Goal: Task Accomplishment & Management: Manage account settings

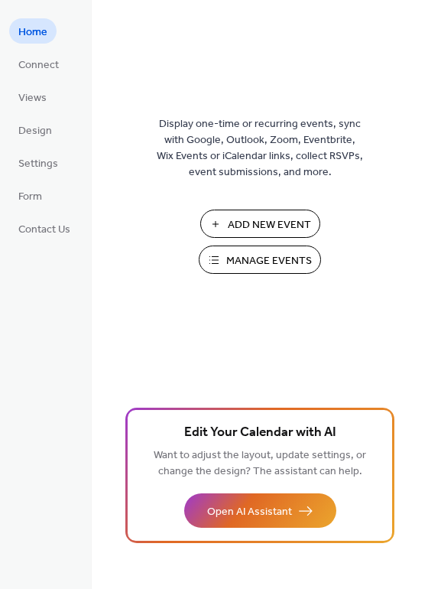
click at [264, 256] on span "Manage Events" at bounding box center [269, 261] width 86 height 16
click at [275, 217] on span "Add New Event" at bounding box center [269, 225] width 83 height 16
click at [55, 67] on span "Connect" at bounding box center [38, 65] width 41 height 16
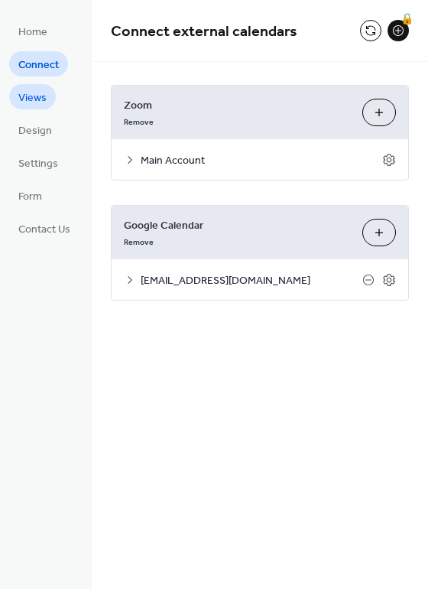
click at [43, 90] on span "Views" at bounding box center [32, 98] width 28 height 16
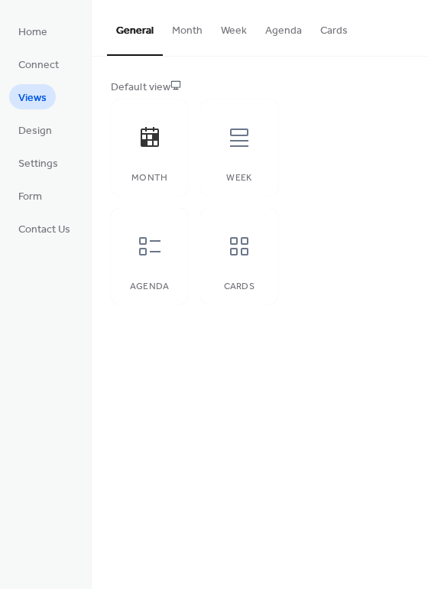
click at [189, 31] on button "Month" at bounding box center [187, 27] width 49 height 54
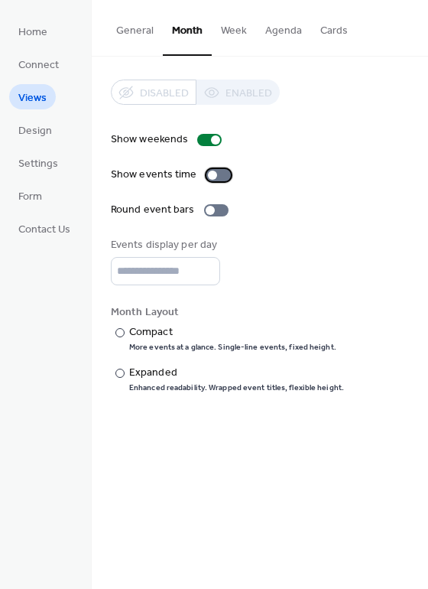
click at [213, 177] on div at bounding box center [212, 175] width 9 height 9
click at [206, 211] on div at bounding box center [210, 210] width 9 height 9
click at [205, 211] on div at bounding box center [216, 210] width 24 height 12
click at [122, 333] on div at bounding box center [120, 332] width 9 height 9
click at [119, 376] on div at bounding box center [120, 373] width 9 height 9
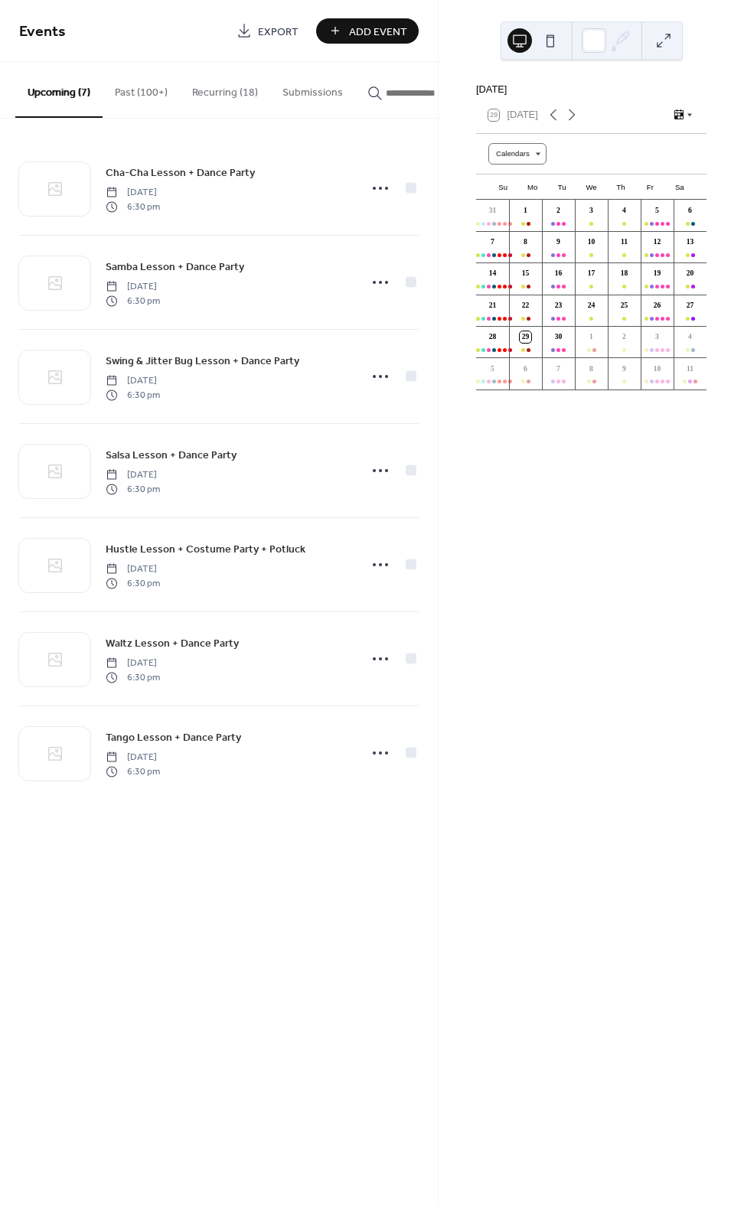
click at [131, 86] on button "Past (100+)" at bounding box center [141, 89] width 77 height 54
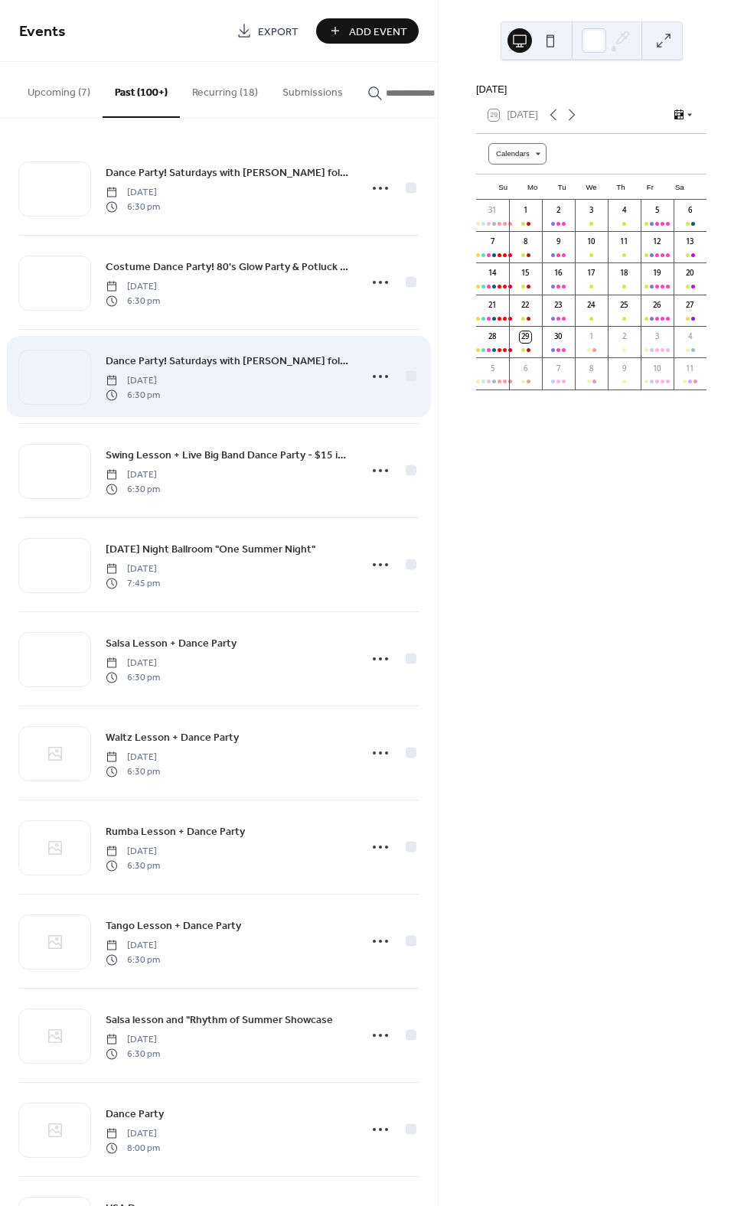
drag, startPoint x: 226, startPoint y: 87, endPoint x: 311, endPoint y: 395, distance: 319.8
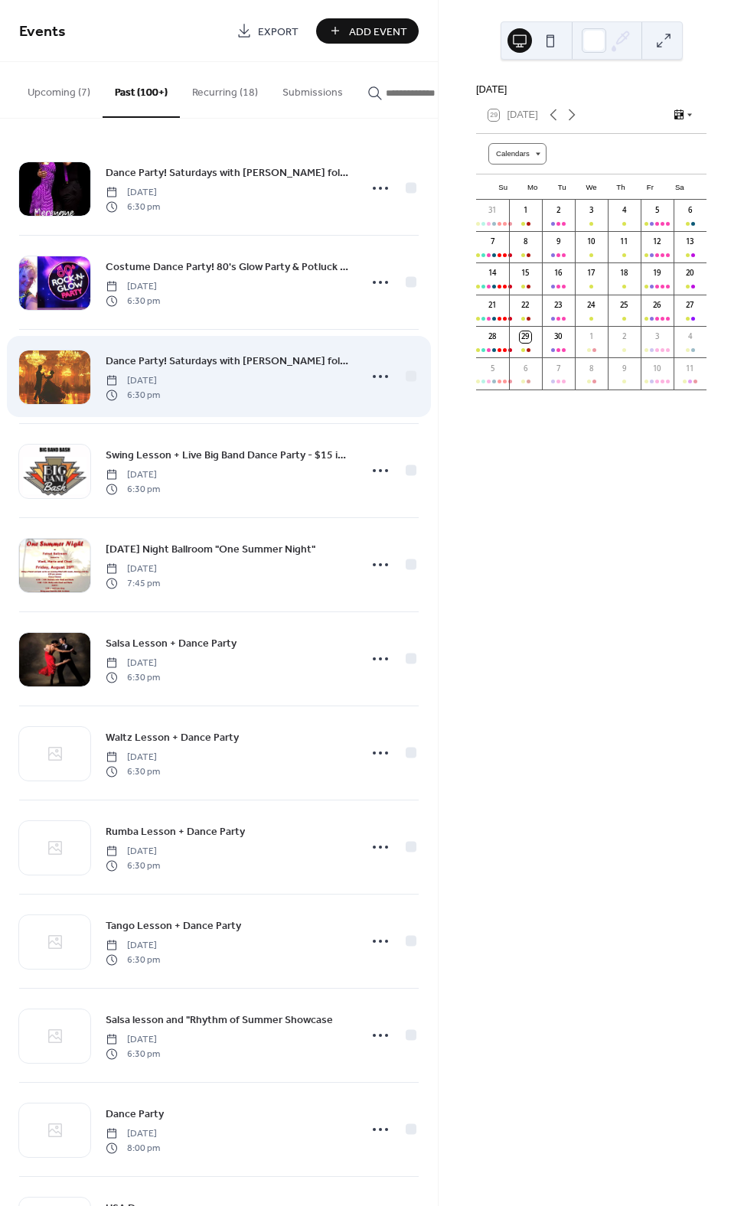
click at [328, 386] on div "Upcoming (7) Past (100+) Recurring (18) Submissions Cha-Cha Lesson + Dance Part…" at bounding box center [219, 634] width 438 height 1144
click at [222, 363] on span "Dance Party! Saturdays with [PERSON_NAME] following a Viennese Waltz Lesson - 6…" at bounding box center [228, 361] width 244 height 16
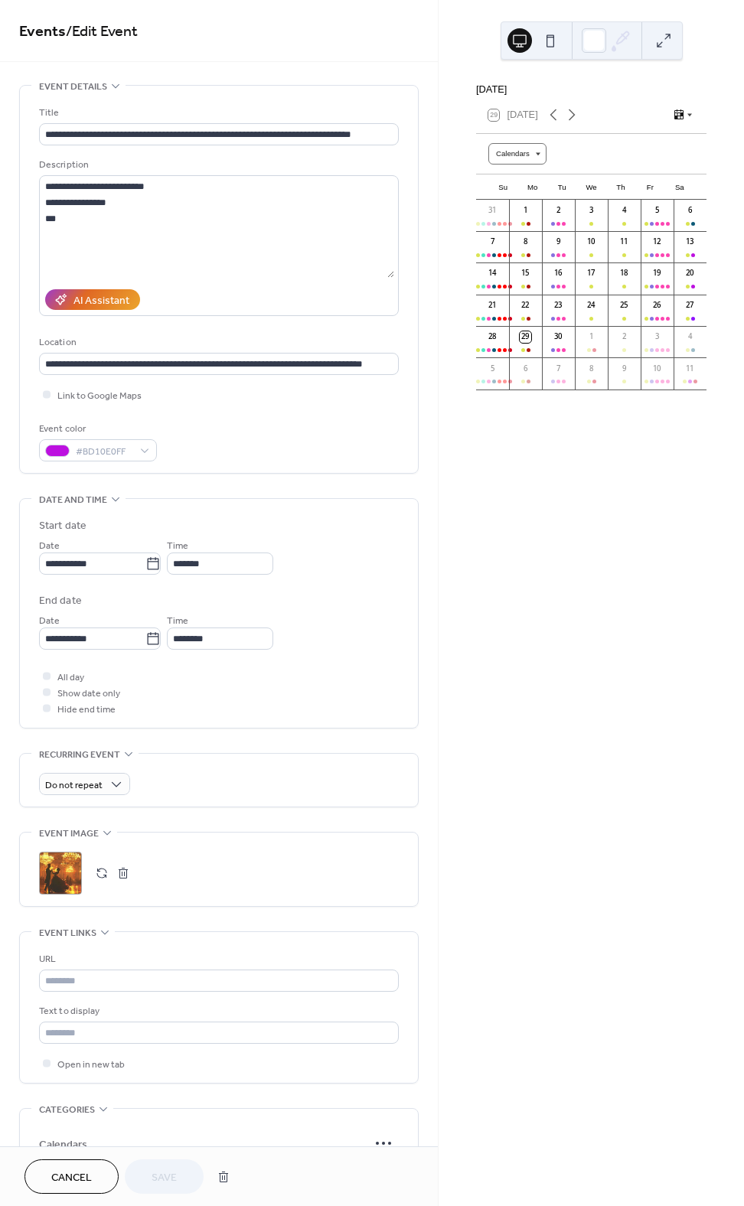
click at [89, 1160] on button "Cancel" at bounding box center [71, 1176] width 94 height 34
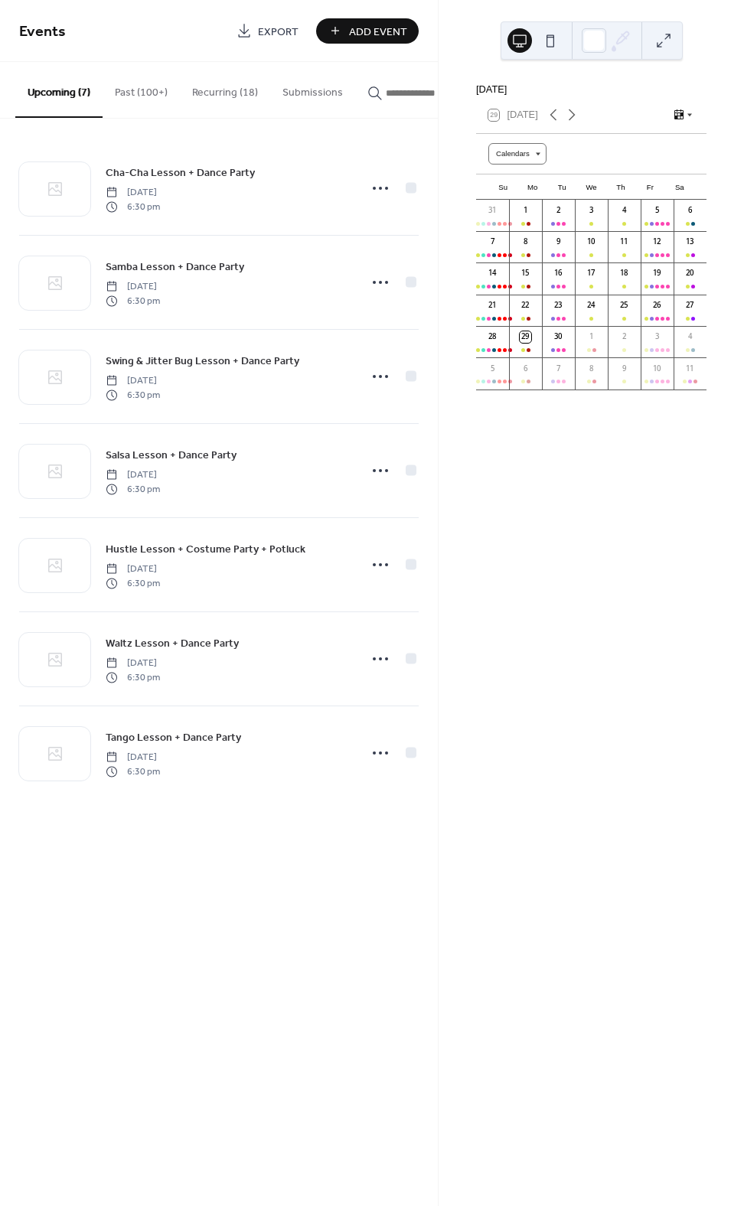
click at [214, 86] on button "Recurring (18)" at bounding box center [225, 89] width 90 height 54
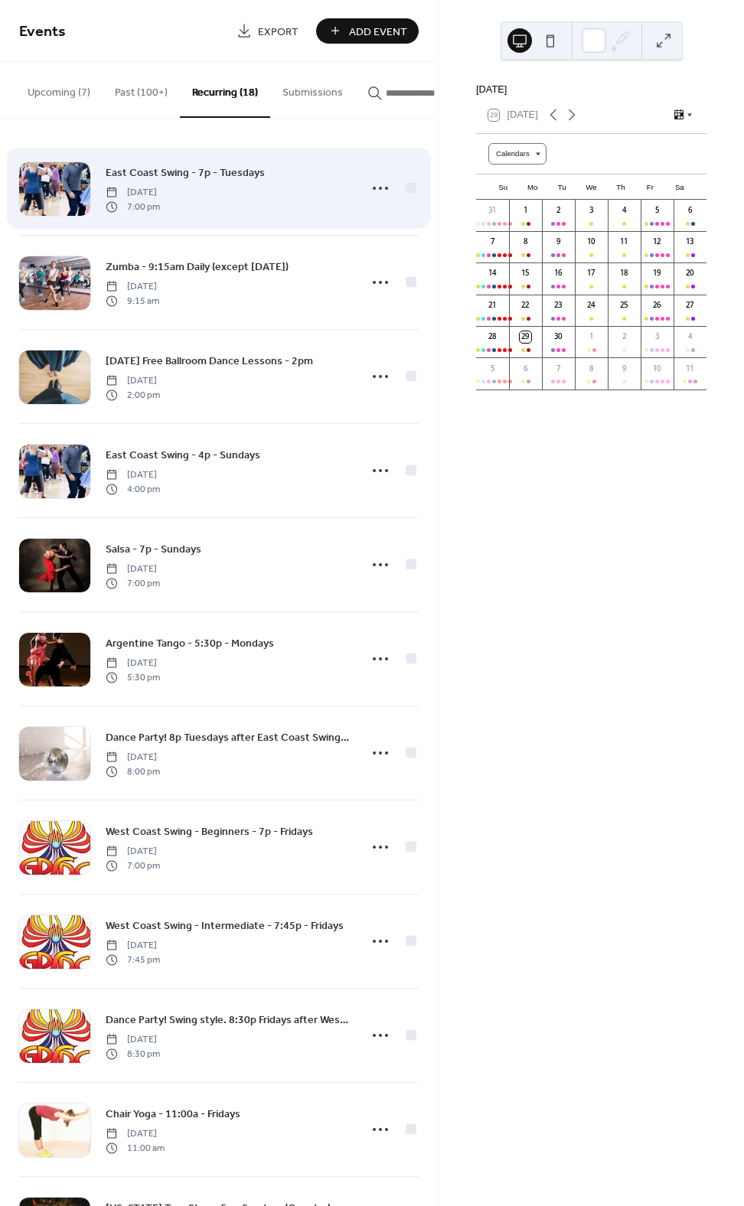
click at [192, 177] on span "East Coast Swing - 7p - Tuesdays" at bounding box center [185, 173] width 159 height 16
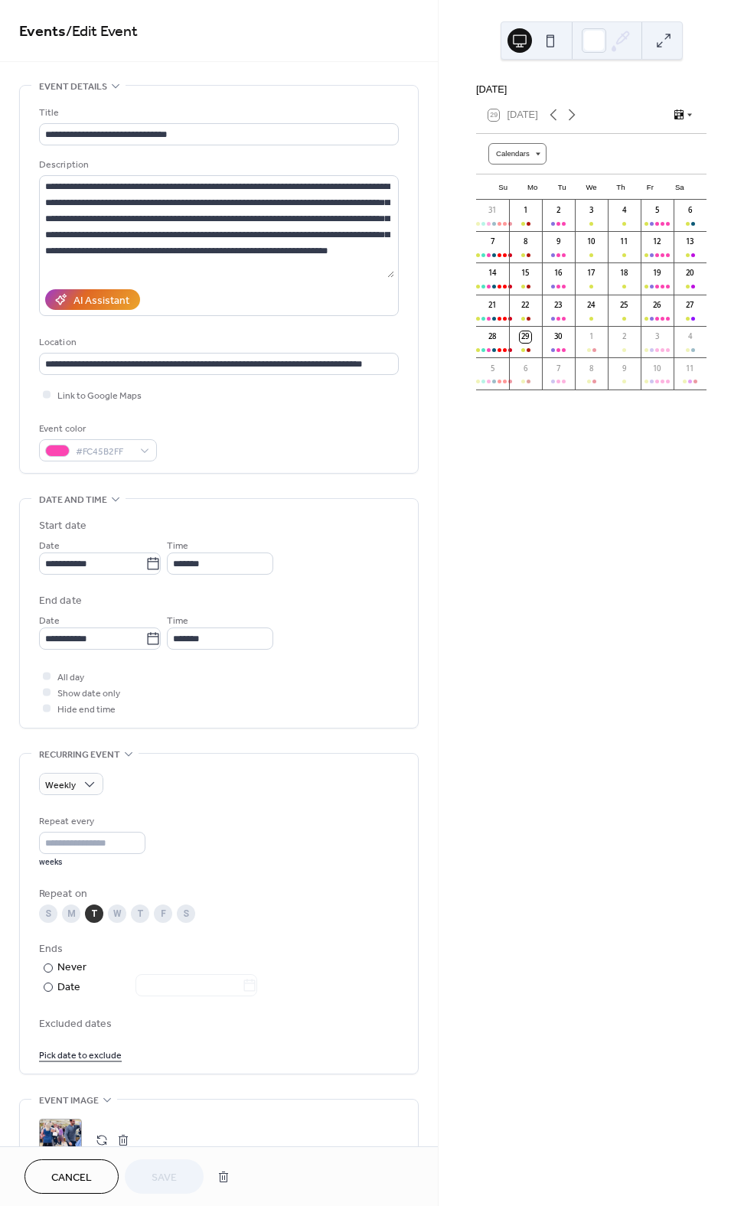
click at [485, 516] on div "[DATE] 29 [DATE] Calendars Su Mo Tu We Th Fr Sa 31 1 2 3 4 5 6 7 8 9 10 11 12 1…" at bounding box center [590, 603] width 305 height 1206
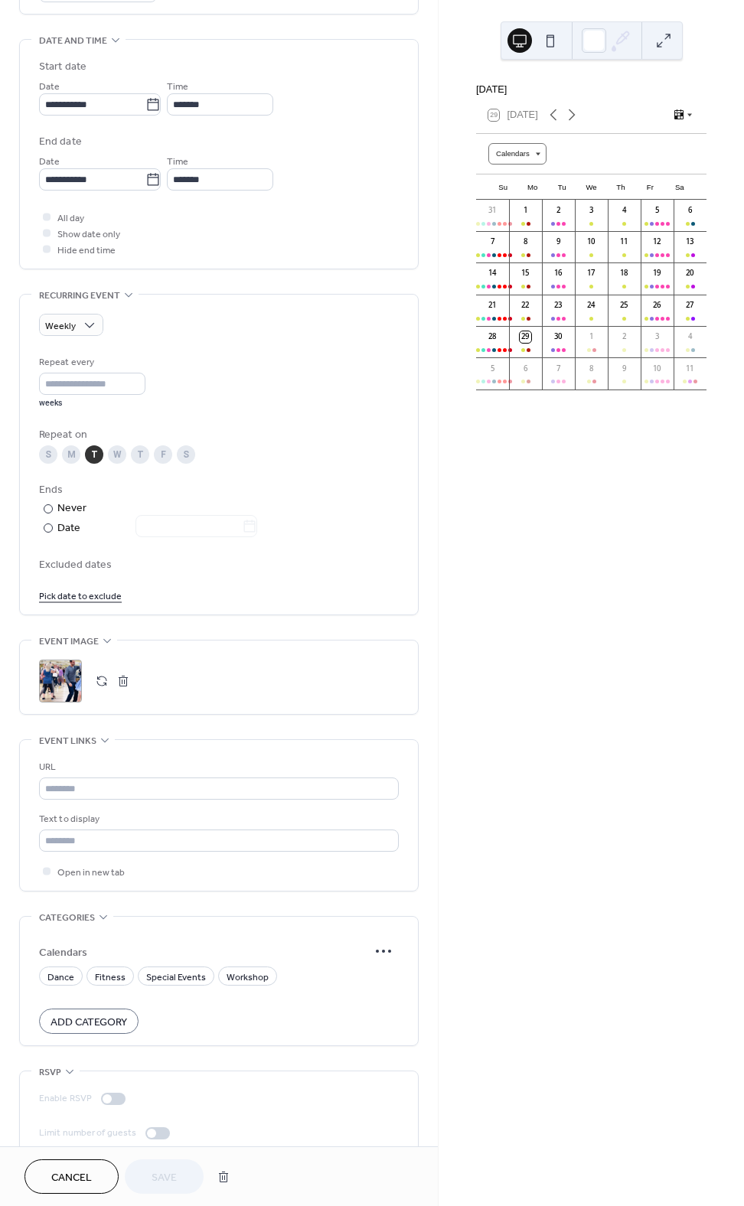
scroll to position [481, 0]
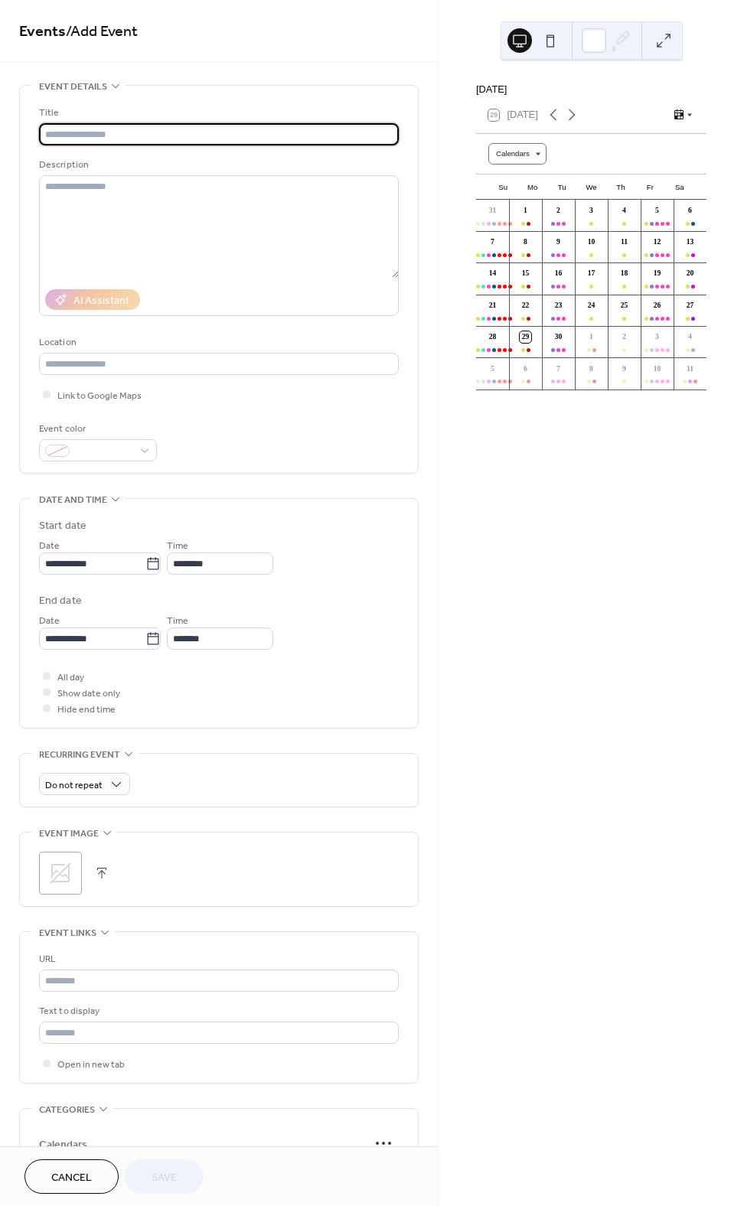
click at [60, 134] on input "text" at bounding box center [219, 134] width 360 height 22
type input "**********"
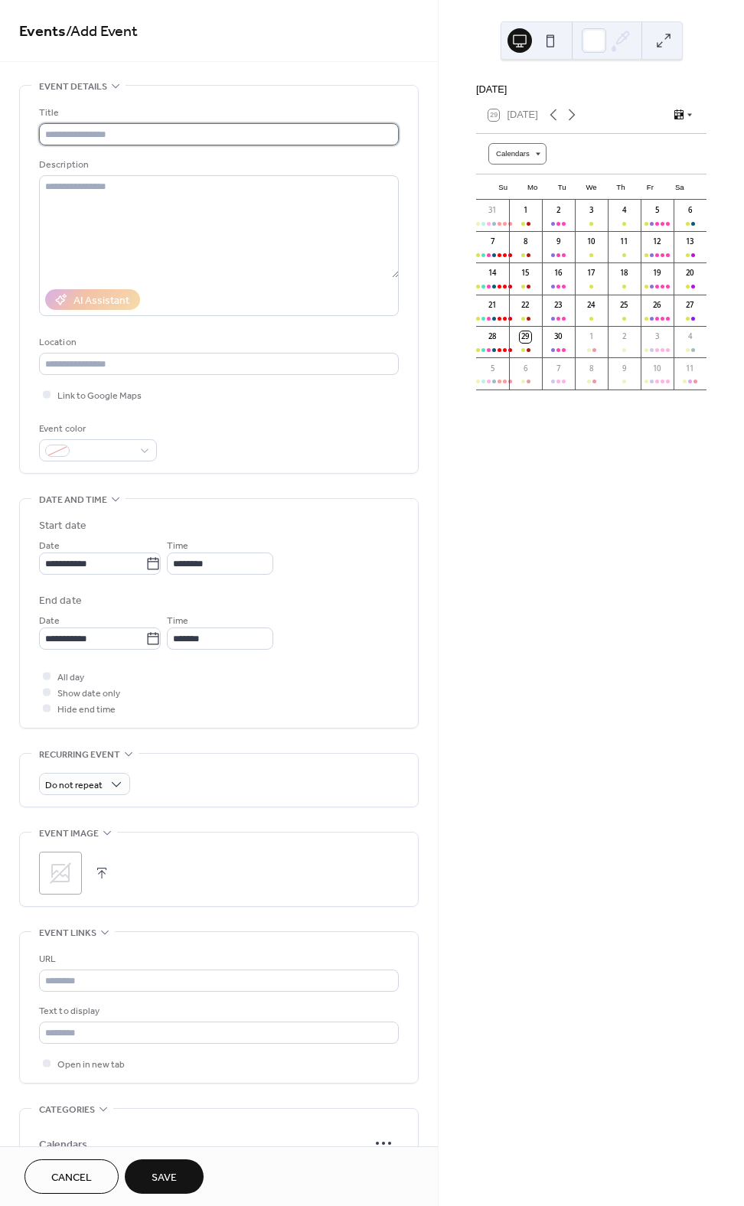
click at [193, 138] on input "text" at bounding box center [216, 134] width 355 height 22
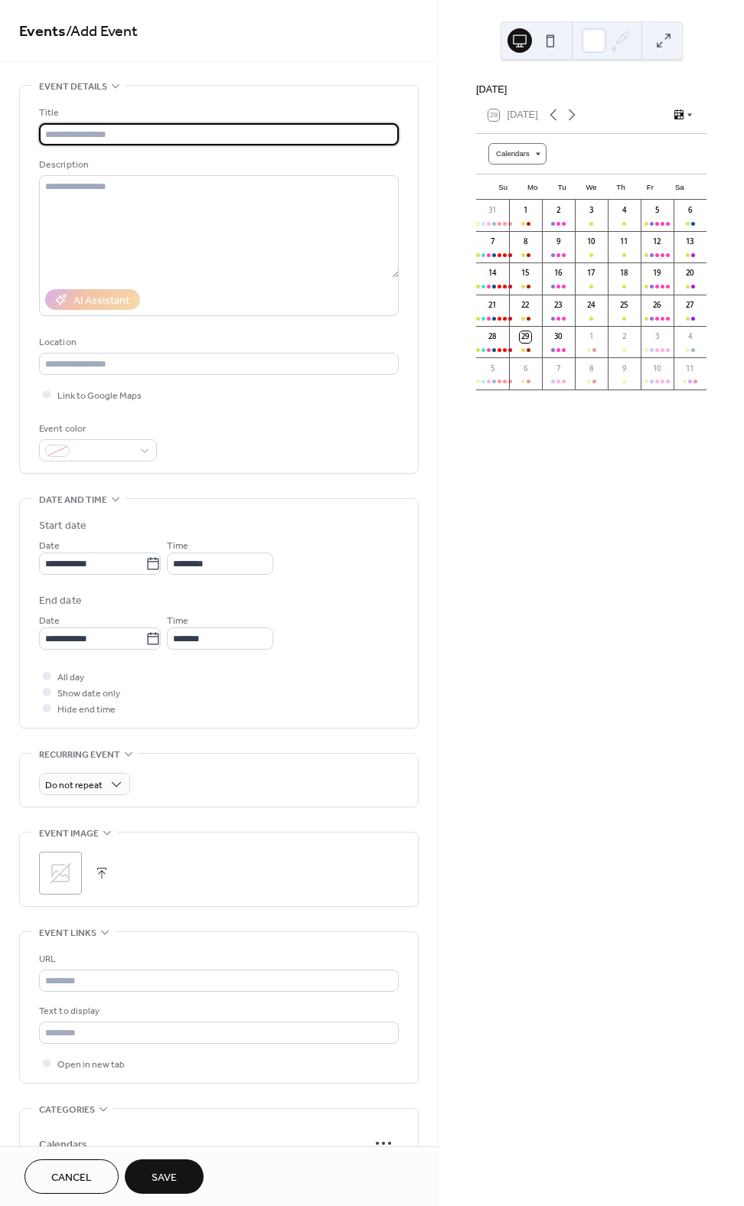
paste input "**********"
click at [114, 130] on input "**********" at bounding box center [216, 134] width 355 height 22
drag, startPoint x: 320, startPoint y: 133, endPoint x: 353, endPoint y: 137, distance: 33.1
click at [353, 137] on input "**********" at bounding box center [216, 134] width 355 height 22
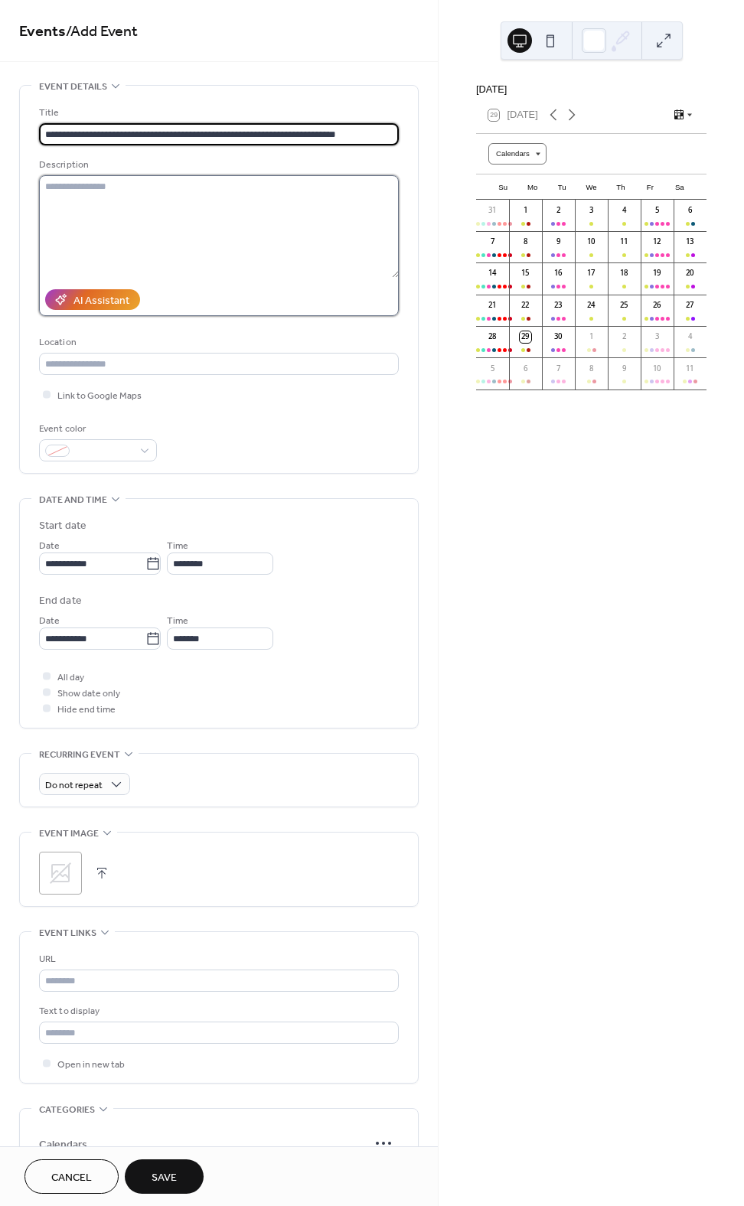
click at [135, 201] on textarea at bounding box center [219, 226] width 360 height 103
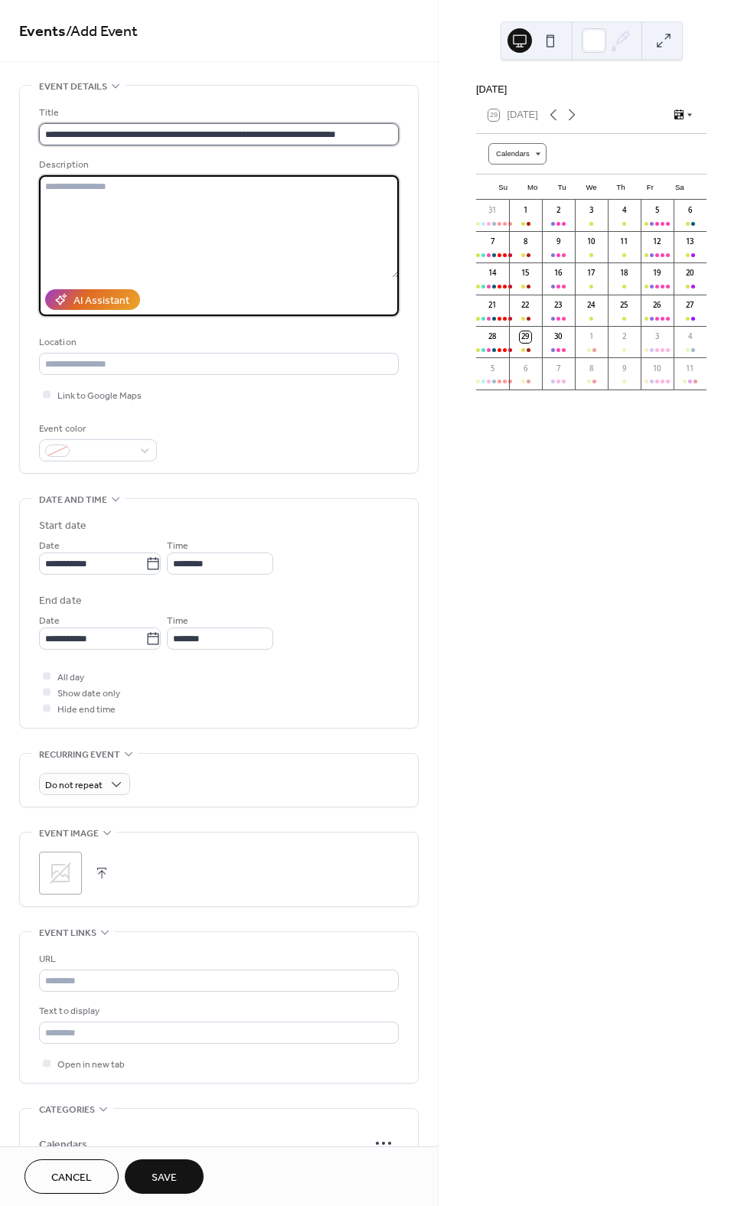
click at [301, 133] on input "**********" at bounding box center [216, 134] width 355 height 22
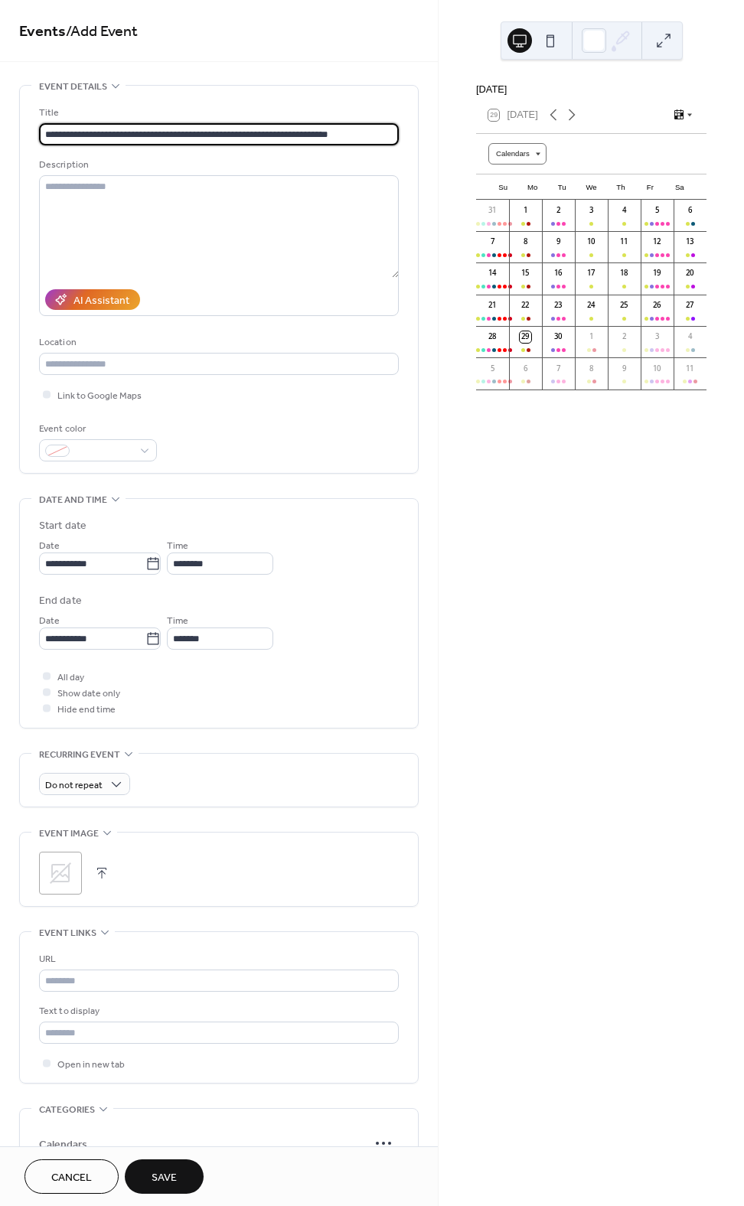
type input "**********"
click at [343, 48] on div "Events / Add Event" at bounding box center [219, 31] width 438 height 62
drag, startPoint x: 364, startPoint y: 136, endPoint x: -69, endPoint y: 115, distance: 433.5
click at [0, 115] on html "**********" at bounding box center [372, 603] width 744 height 1206
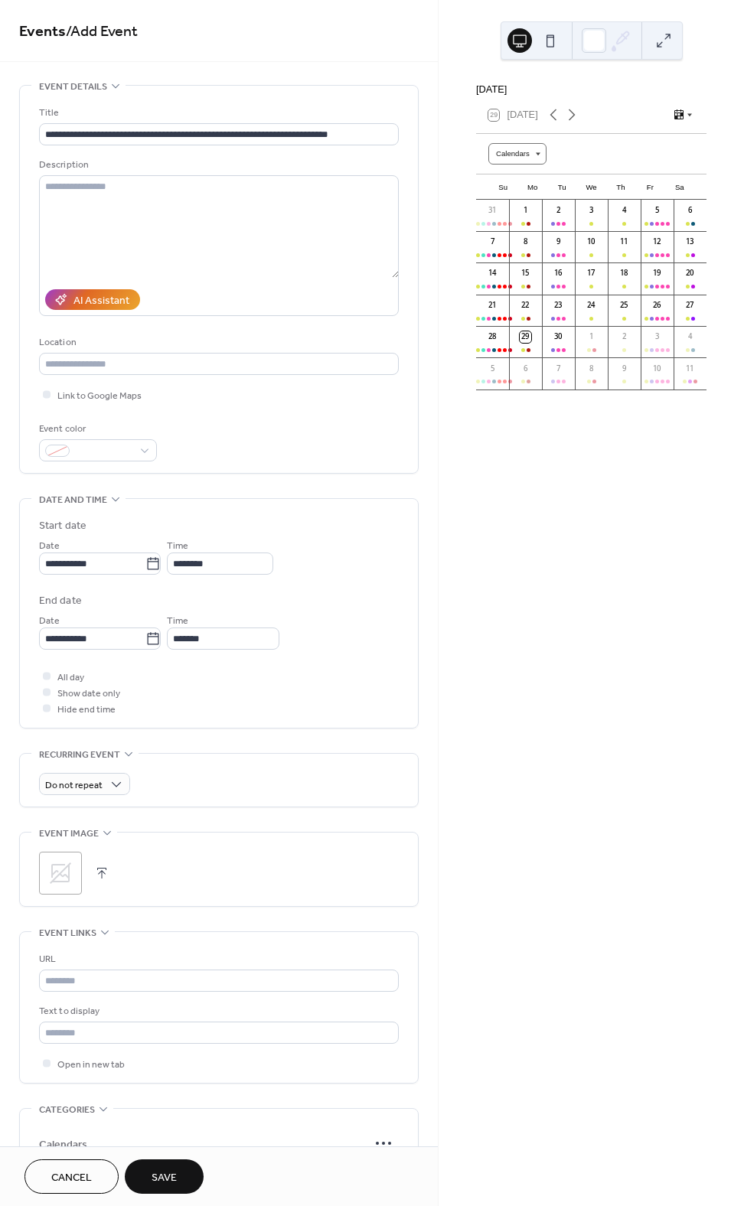
click at [627, 561] on div "[DATE] 29 [DATE] Calendars Su Mo Tu We Th Fr Sa 31 1 2 3 4 5 6 7 8 9 10 11 12 1…" at bounding box center [590, 603] width 305 height 1206
click at [93, 1157] on div "Cancel Save" at bounding box center [219, 1176] width 438 height 60
click at [90, 1166] on button "Cancel" at bounding box center [71, 1176] width 94 height 34
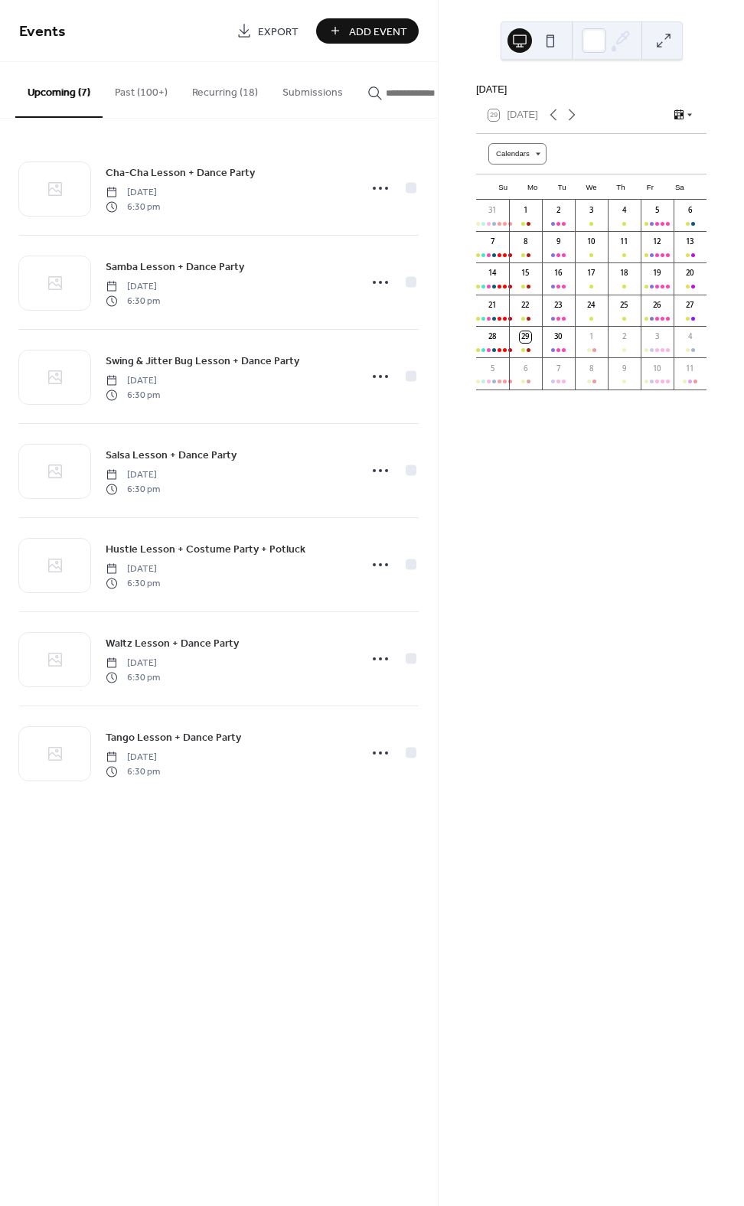
click at [155, 98] on button "Past (100+)" at bounding box center [141, 89] width 77 height 54
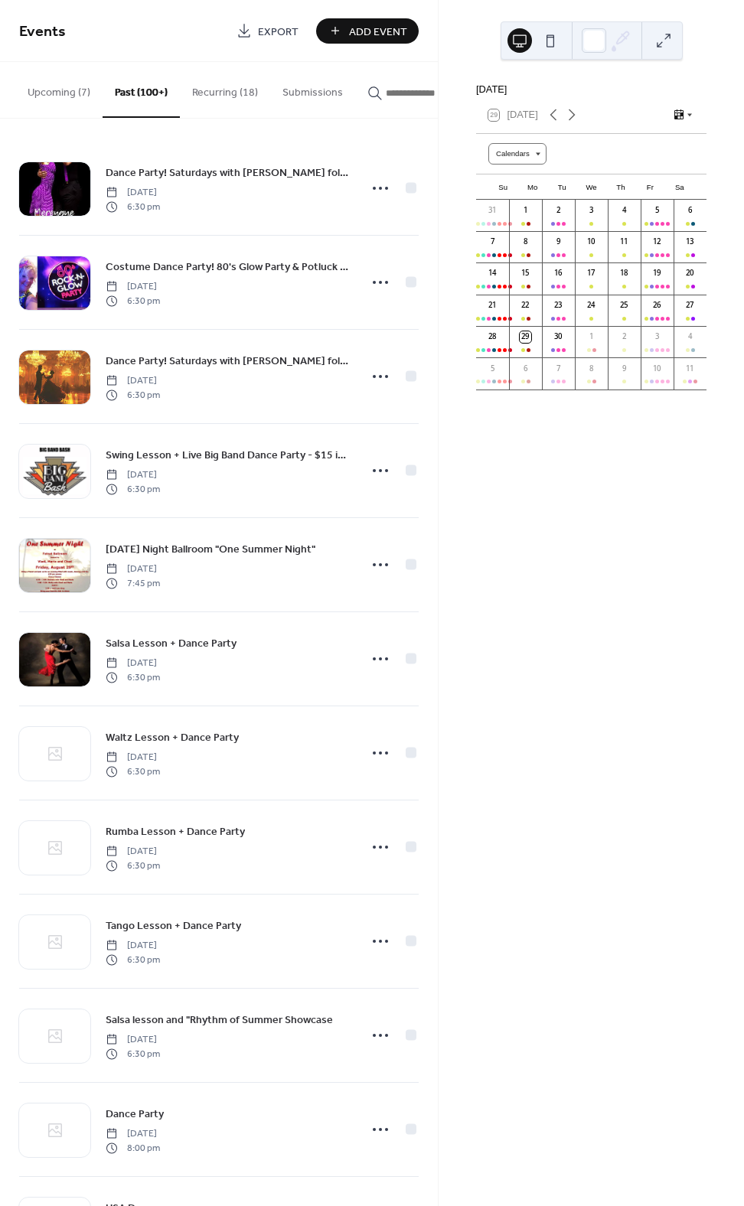
click at [235, 98] on button "Recurring (18)" at bounding box center [225, 89] width 90 height 54
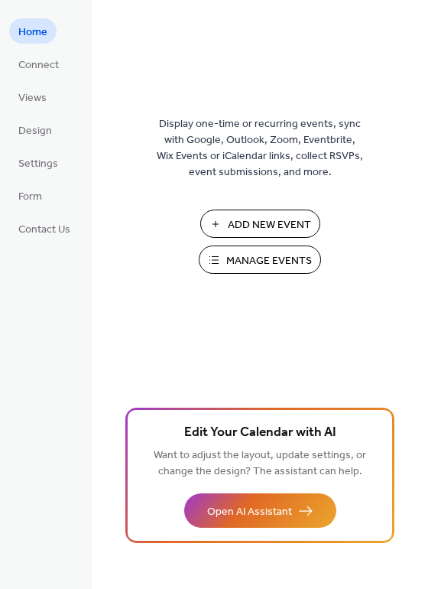
click at [262, 268] on span "Manage Events" at bounding box center [269, 261] width 86 height 16
click at [51, 236] on span "Contact Us" at bounding box center [44, 230] width 52 height 16
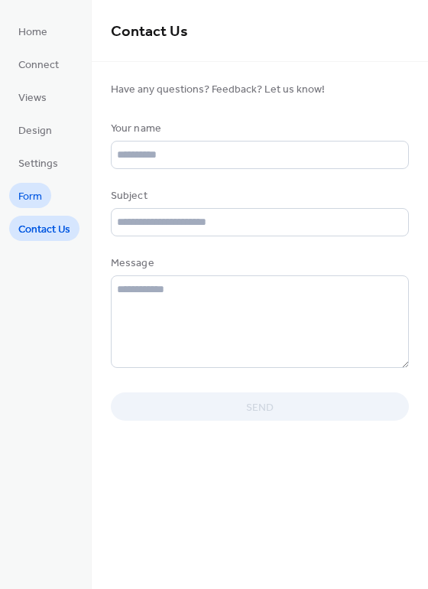
click at [44, 194] on link "Form" at bounding box center [30, 195] width 42 height 25
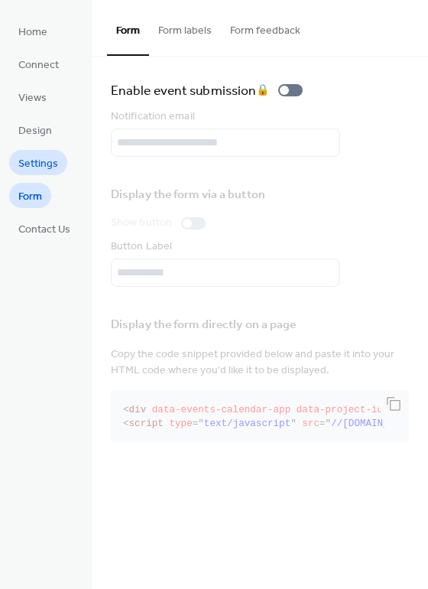
click at [41, 159] on span "Settings" at bounding box center [38, 164] width 40 height 16
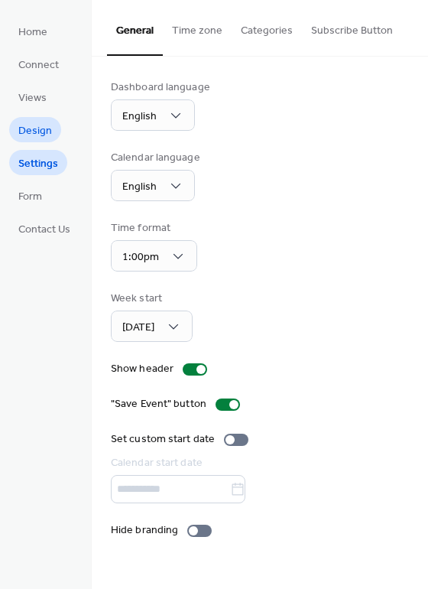
click at [41, 129] on span "Design" at bounding box center [35, 131] width 34 height 16
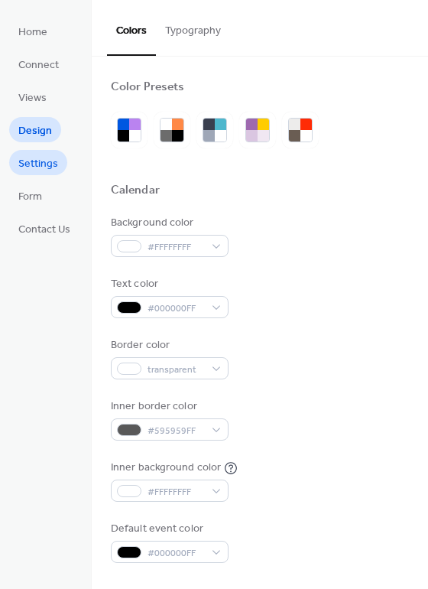
click at [39, 169] on span "Settings" at bounding box center [38, 164] width 40 height 16
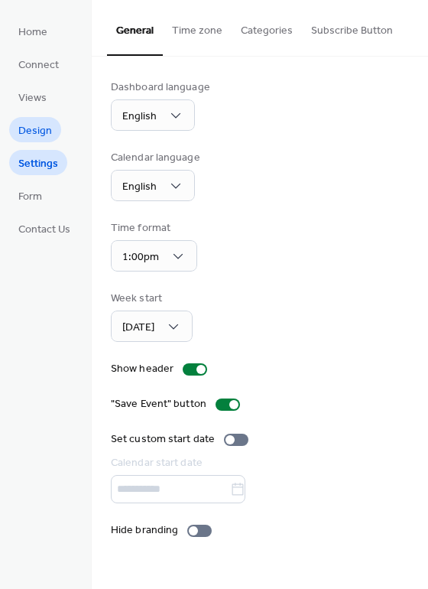
click at [47, 136] on span "Design" at bounding box center [35, 131] width 34 height 16
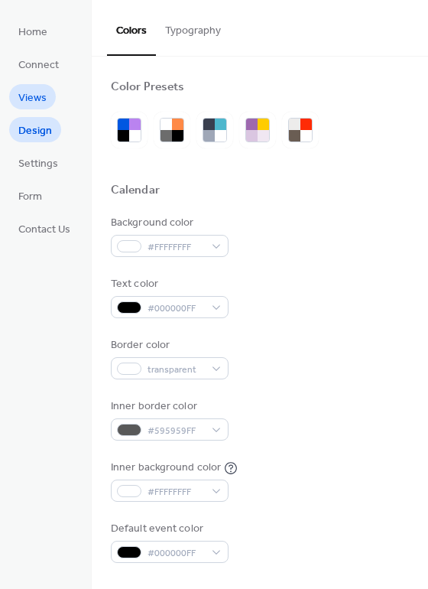
click at [46, 103] on link "Views" at bounding box center [32, 96] width 47 height 25
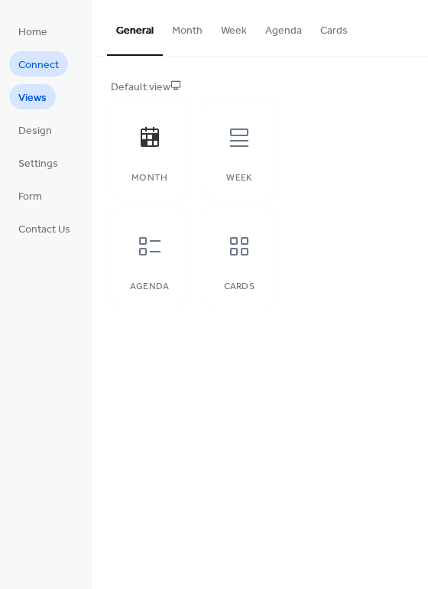
click at [36, 68] on span "Connect" at bounding box center [38, 65] width 41 height 16
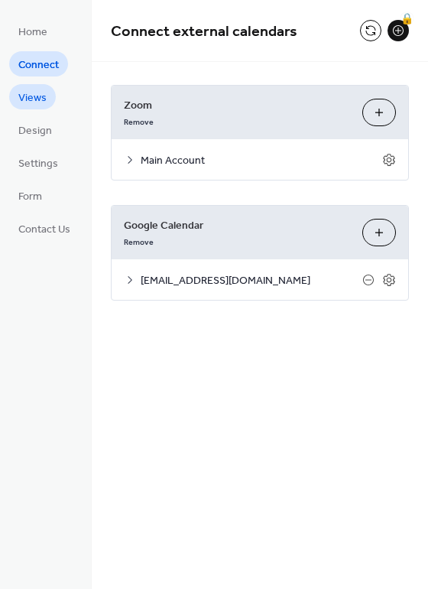
click at [36, 93] on span "Views" at bounding box center [32, 98] width 28 height 16
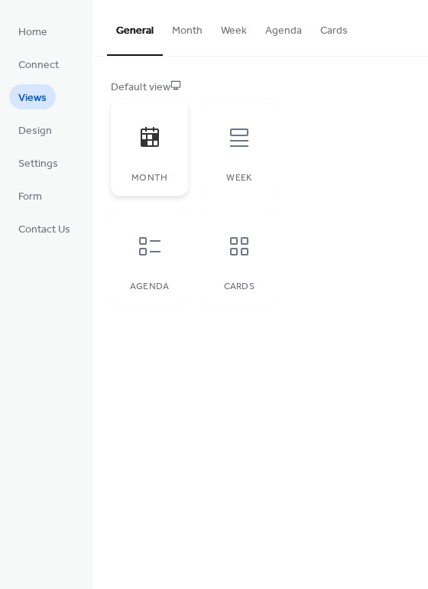
click at [160, 148] on icon at bounding box center [150, 137] width 24 height 24
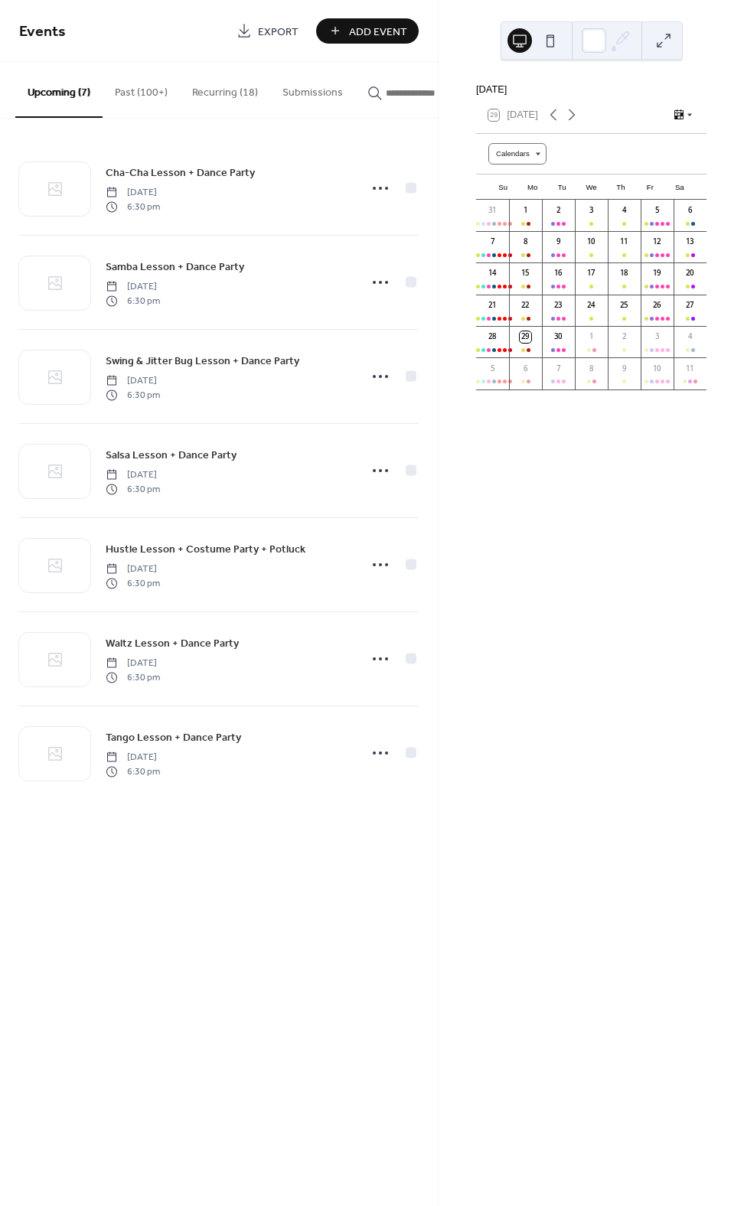
click at [147, 93] on button "Past (100+)" at bounding box center [141, 89] width 77 height 54
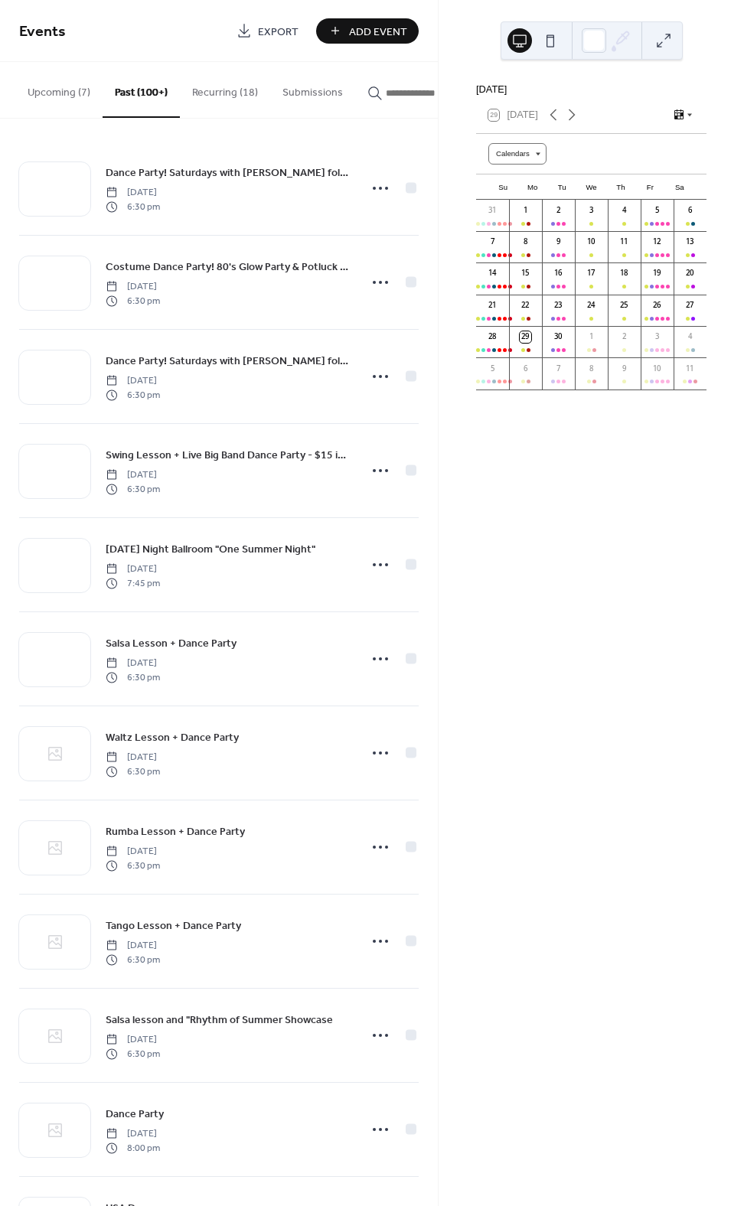
click at [229, 84] on button "Recurring (18)" at bounding box center [225, 89] width 90 height 54
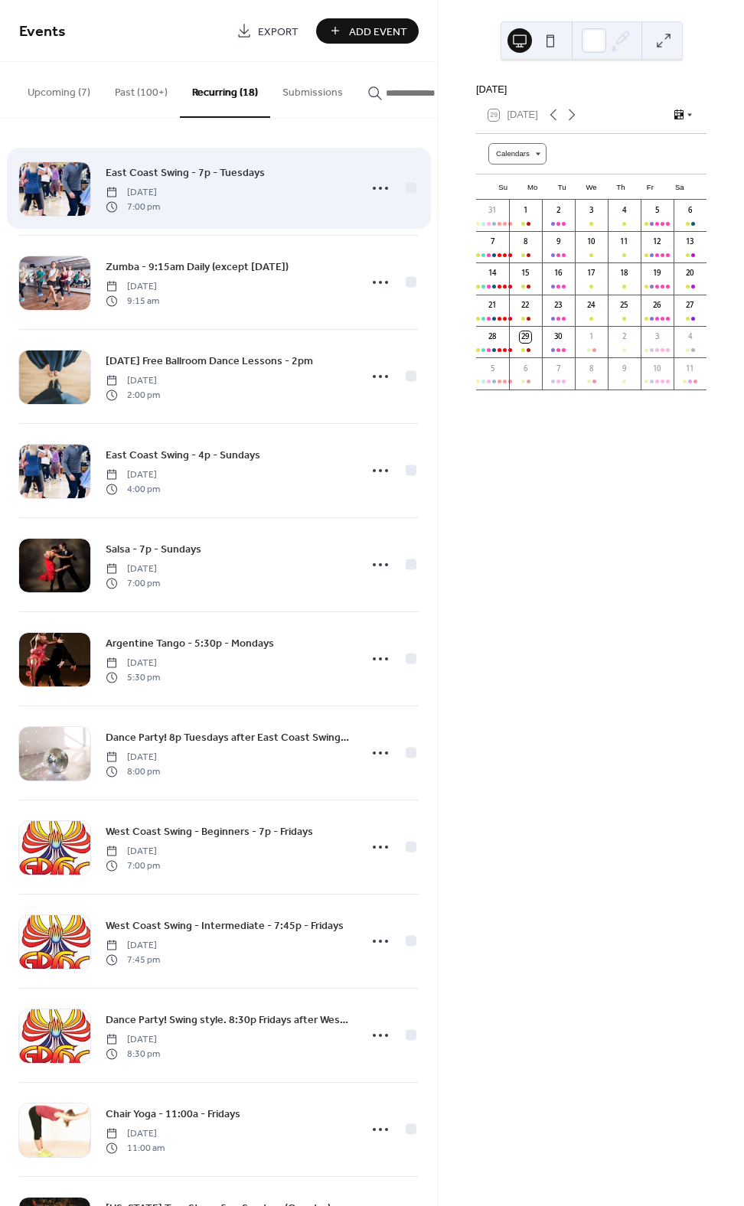
click at [241, 181] on span "East Coast Swing - 7p - Tuesdays" at bounding box center [185, 173] width 159 height 16
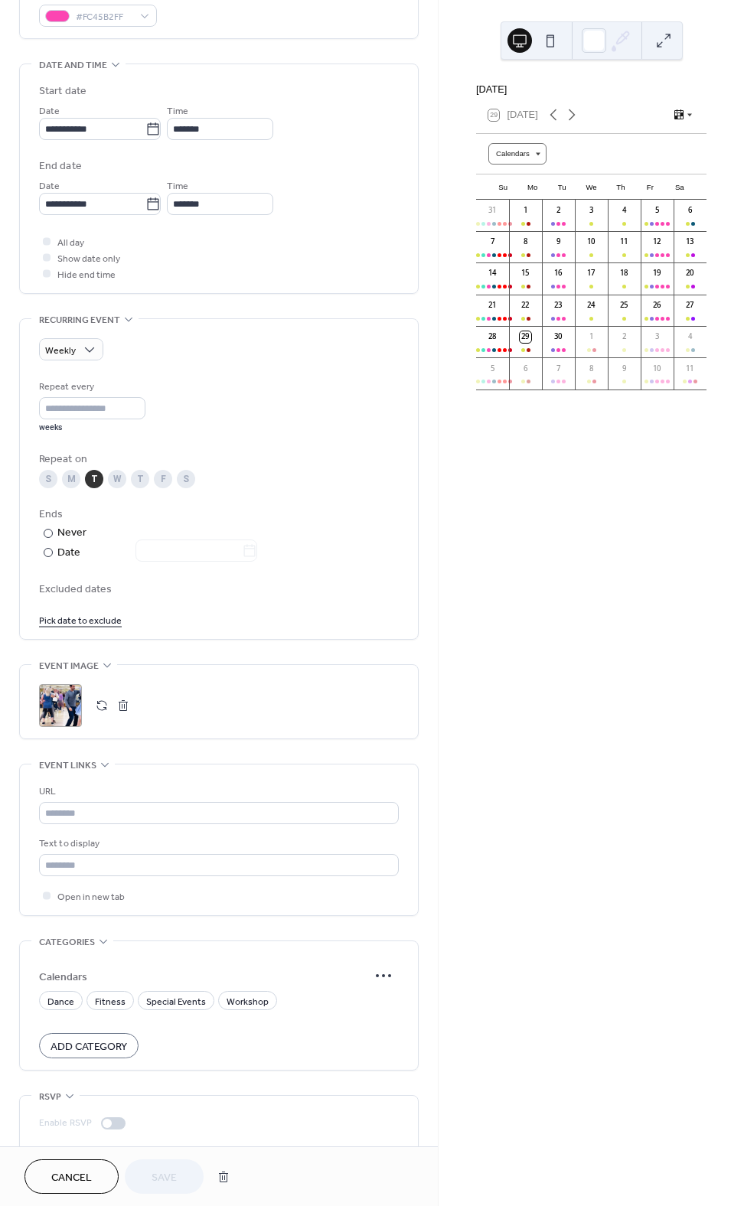
scroll to position [481, 0]
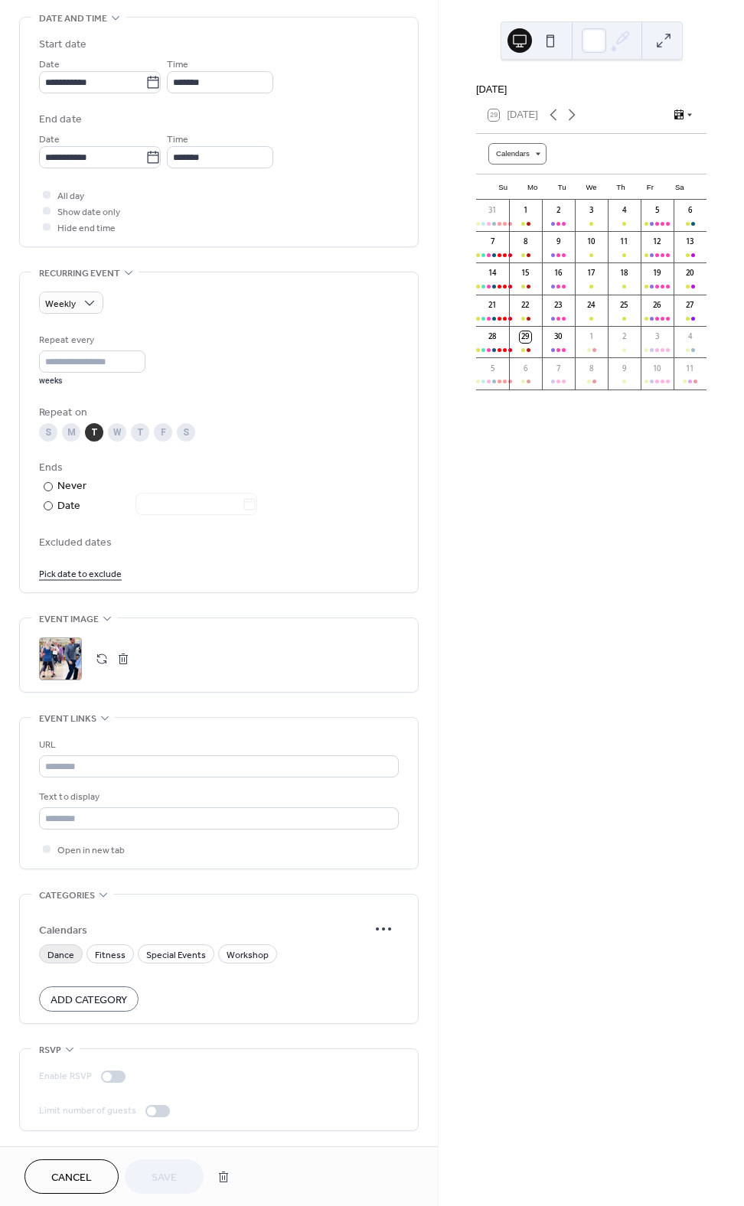
click at [69, 959] on span "Dance" at bounding box center [60, 955] width 27 height 16
click at [174, 1177] on span "Save" at bounding box center [163, 1178] width 25 height 16
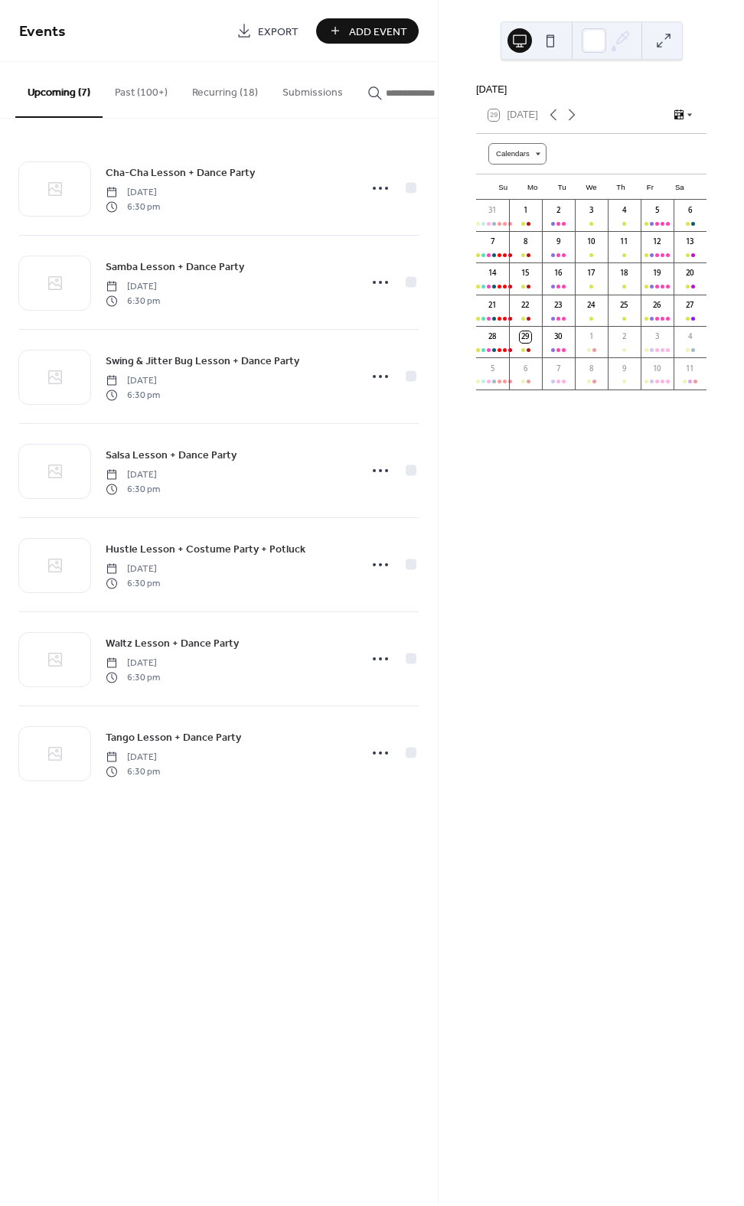
click at [223, 86] on button "Recurring (18)" at bounding box center [225, 89] width 90 height 54
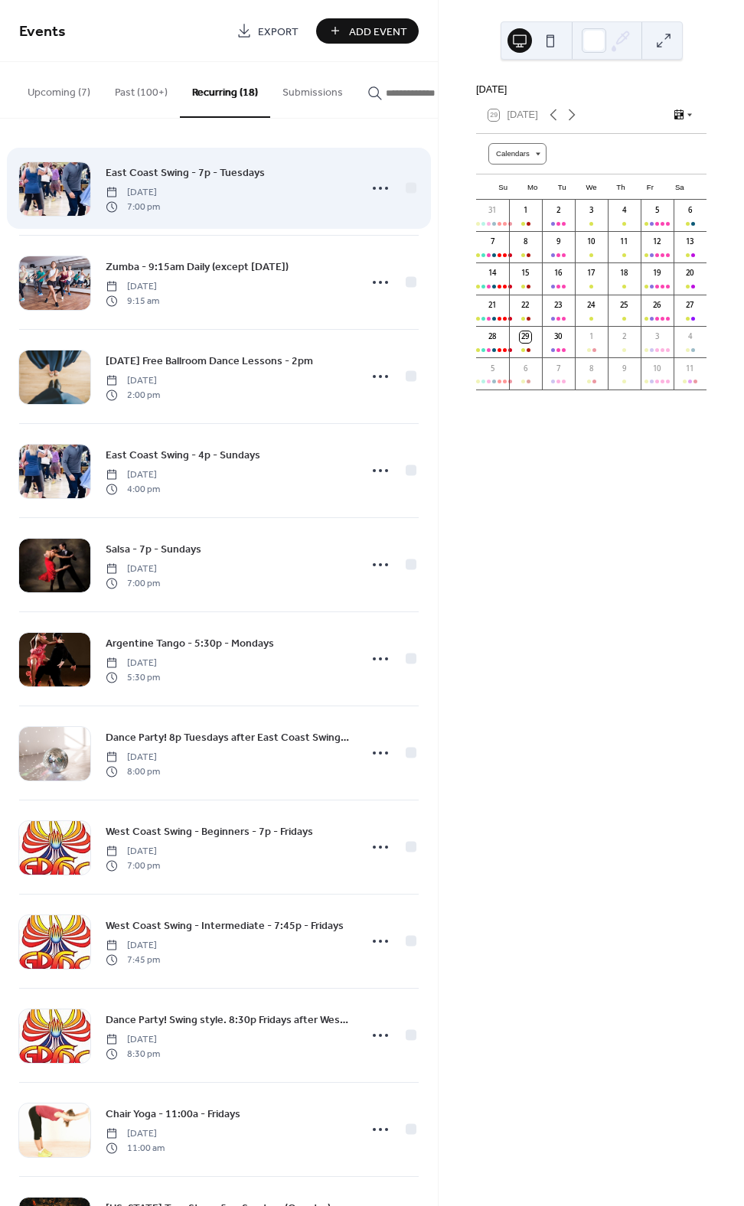
click at [203, 181] on span "East Coast Swing - 7p - Tuesdays" at bounding box center [185, 173] width 159 height 16
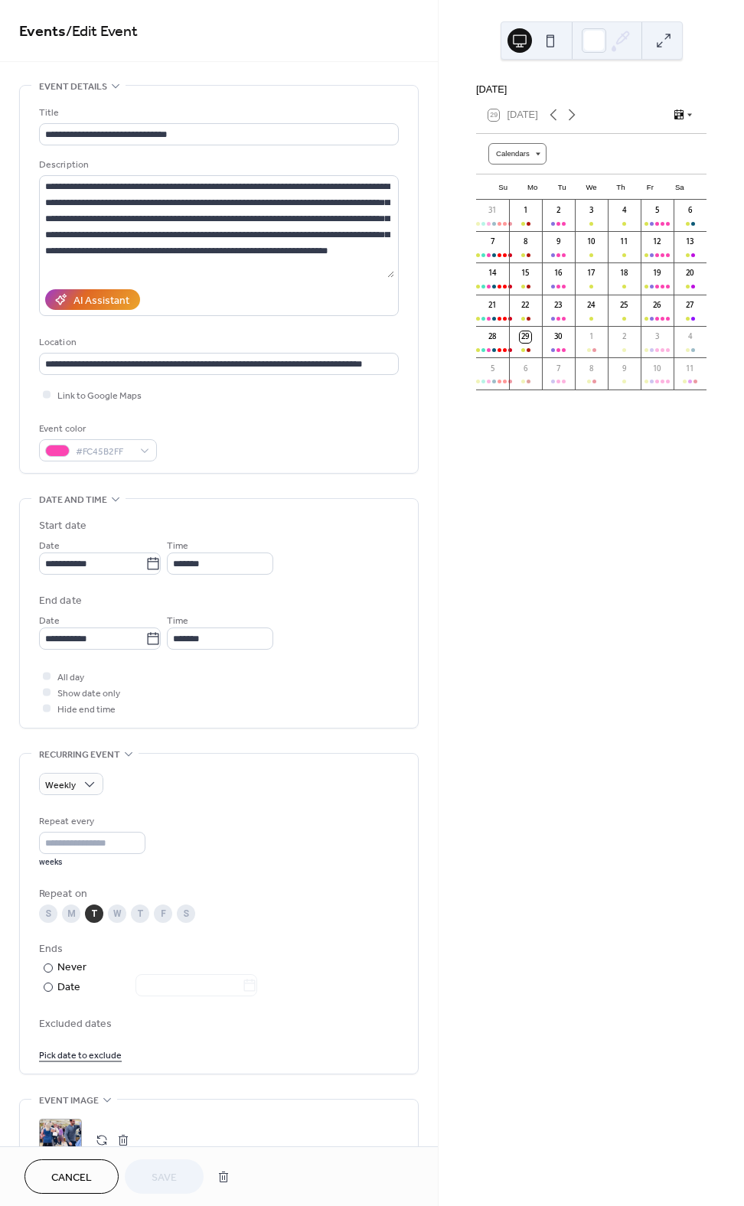
click at [464, 646] on div "September 2025 29 Today Calendars Su Mo Tu We Th Fr Sa 31 1 2 3 4 5 6 7 8 9 10 …" at bounding box center [590, 603] width 305 height 1206
click at [537, 606] on div "September 2025 29 Today Calendars Su Mo Tu We Th Fr Sa 31 1 2 3 4 5 6 7 8 9 10 …" at bounding box center [590, 603] width 305 height 1206
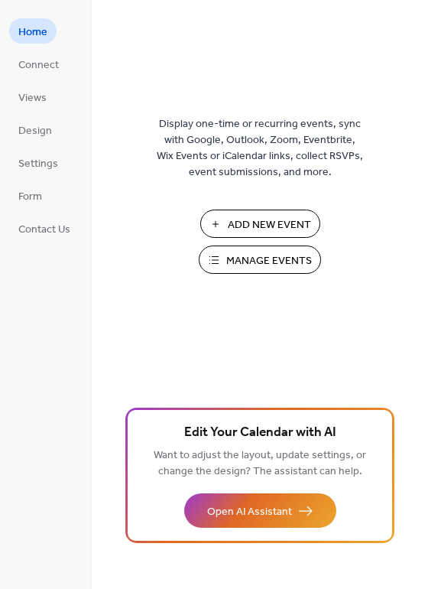
click at [267, 268] on span "Manage Events" at bounding box center [269, 261] width 86 height 16
click at [28, 79] on ul "Home Connect Views Design Settings Form Contact Us" at bounding box center [44, 129] width 70 height 223
click at [30, 63] on span "Connect" at bounding box center [38, 65] width 41 height 16
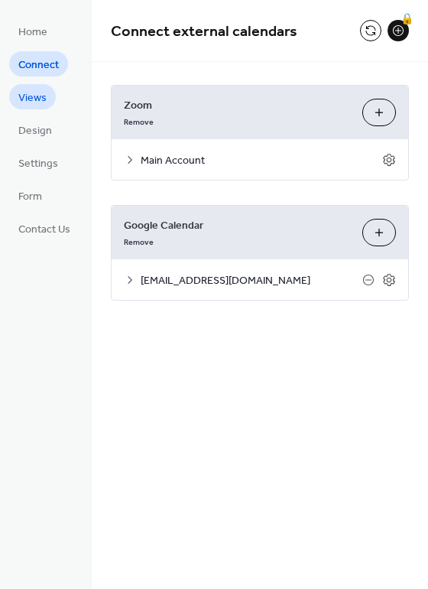
click at [25, 101] on span "Views" at bounding box center [32, 98] width 28 height 16
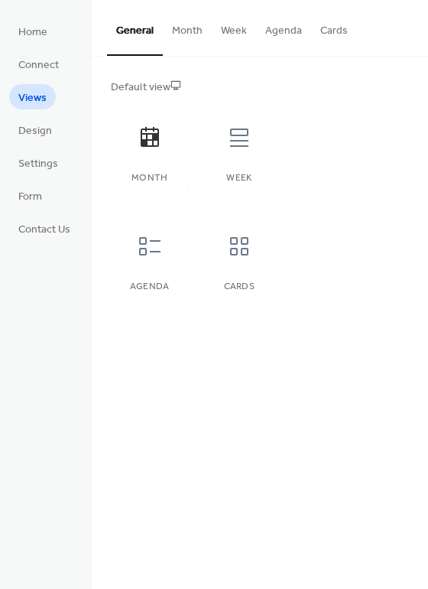
click at [198, 31] on button "Month" at bounding box center [187, 27] width 49 height 54
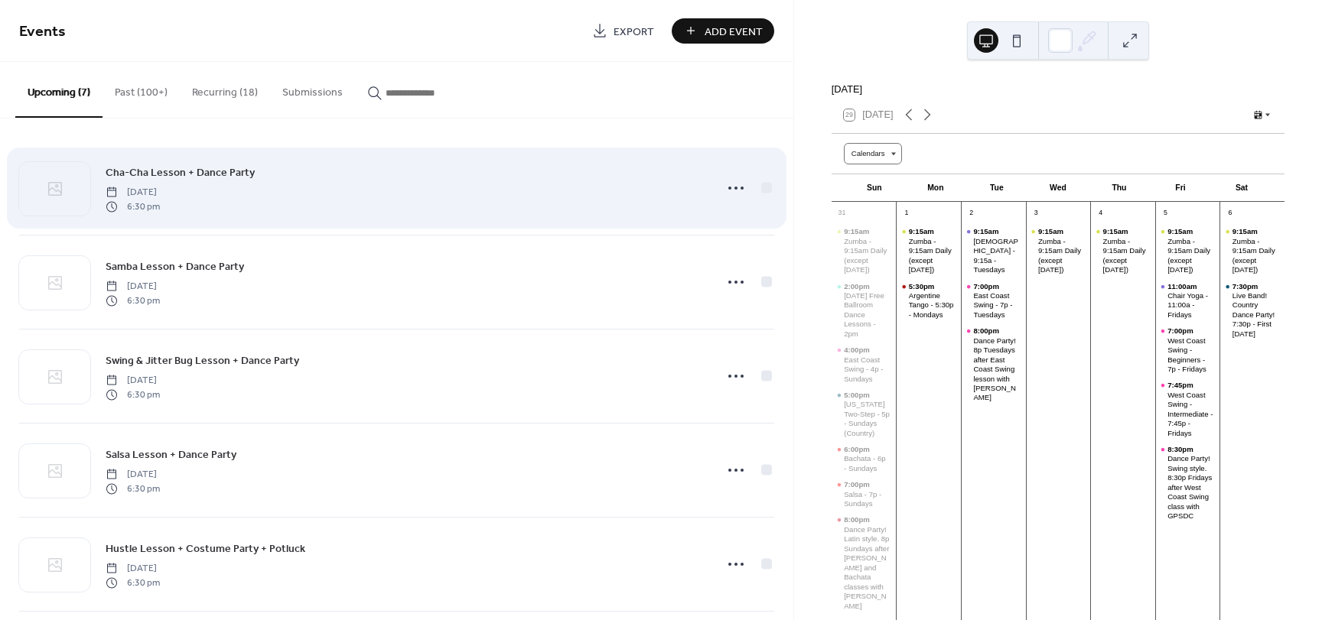
click at [192, 171] on span "Cha-Cha Lesson + Dance Party" at bounding box center [180, 173] width 149 height 16
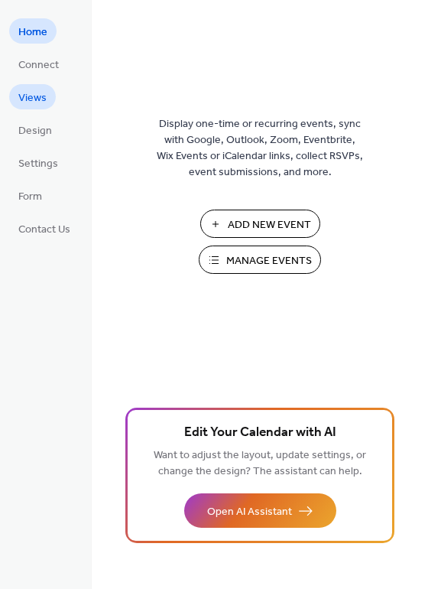
click at [34, 98] on span "Views" at bounding box center [32, 98] width 28 height 16
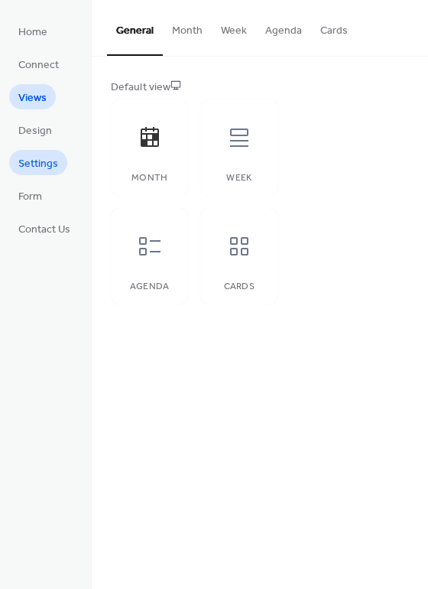
click at [44, 162] on span "Settings" at bounding box center [38, 164] width 40 height 16
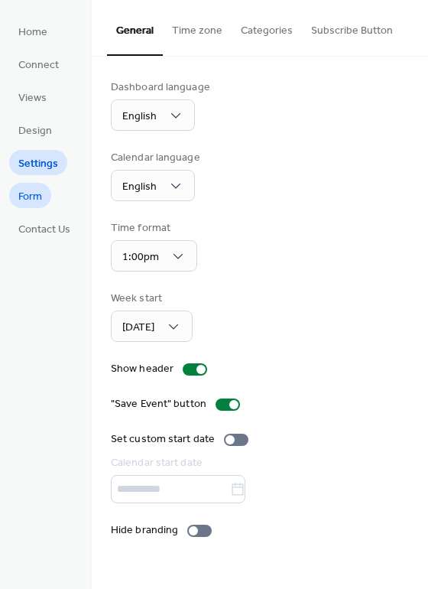
click at [36, 203] on span "Form" at bounding box center [30, 197] width 24 height 16
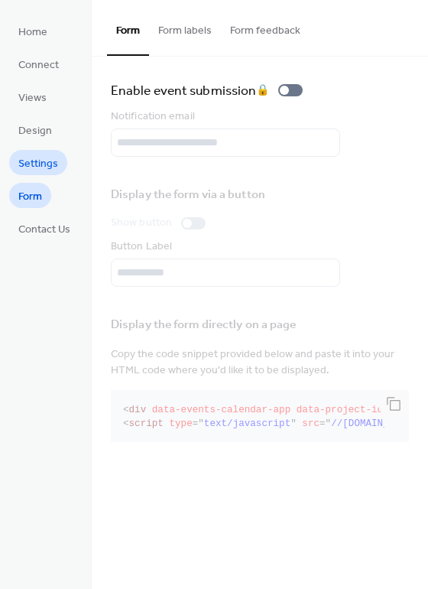
click at [45, 156] on span "Settings" at bounding box center [38, 164] width 40 height 16
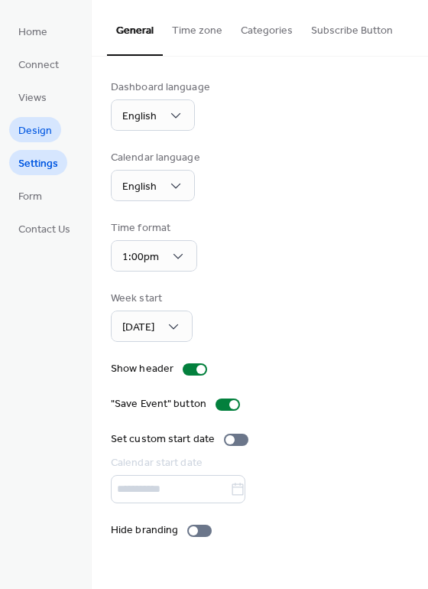
click at [43, 133] on span "Design" at bounding box center [35, 131] width 34 height 16
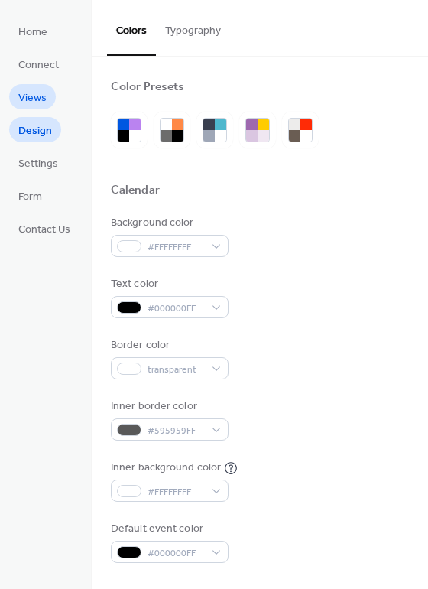
click at [39, 86] on link "Views" at bounding box center [32, 96] width 47 height 25
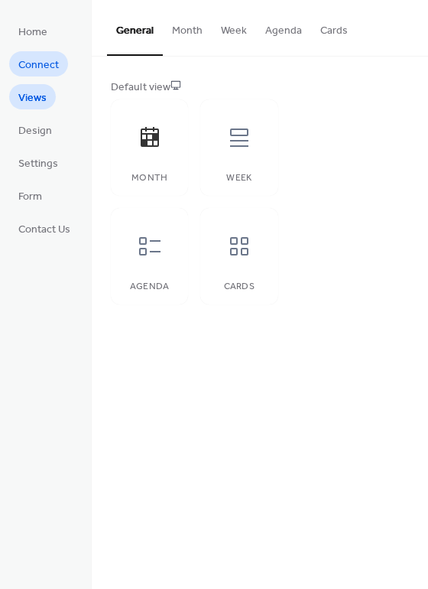
click at [39, 57] on span "Connect" at bounding box center [38, 65] width 41 height 16
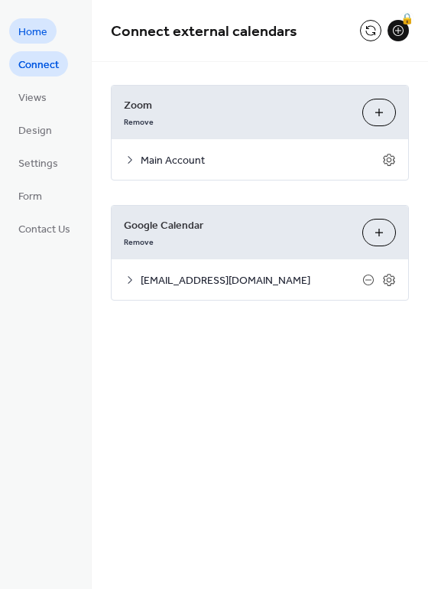
click at [35, 31] on span "Home" at bounding box center [32, 32] width 29 height 16
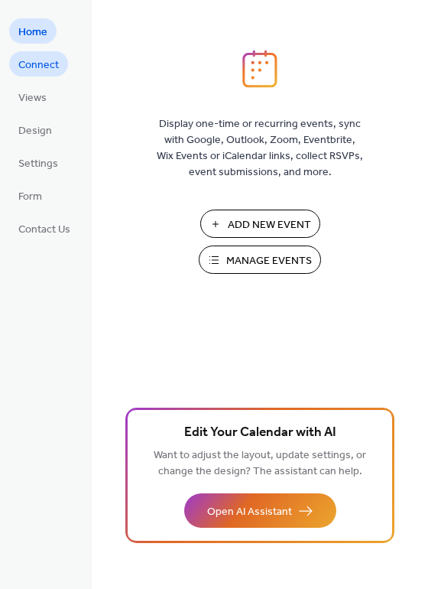
click at [37, 63] on span "Connect" at bounding box center [38, 65] width 41 height 16
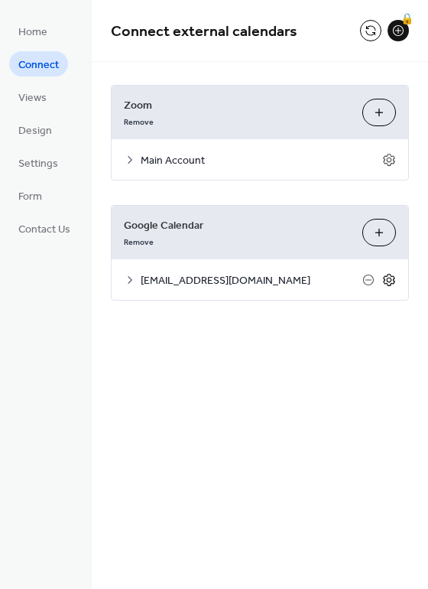
click at [389, 282] on icon at bounding box center [389, 279] width 5 height 5
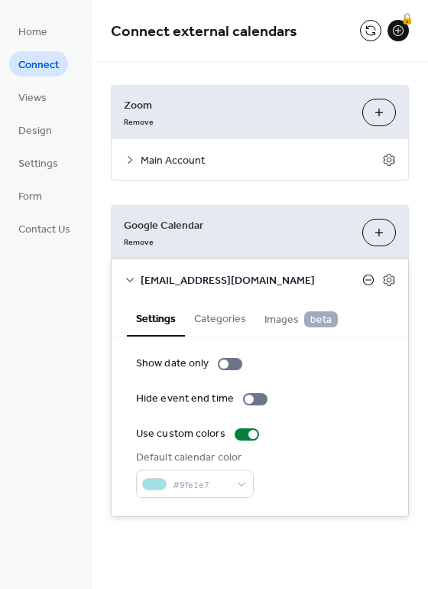
click at [366, 280] on icon at bounding box center [369, 279] width 6 height 1
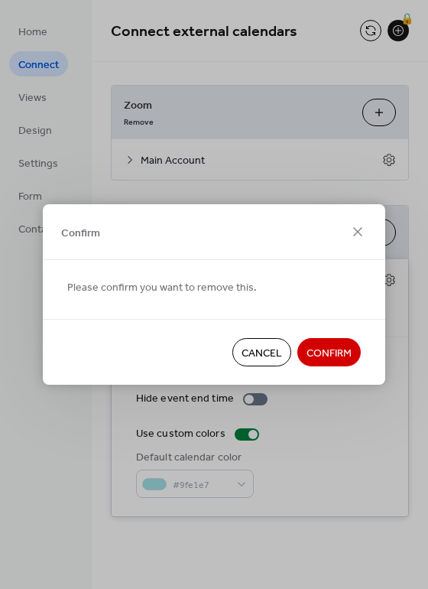
click at [346, 350] on span "Confirm" at bounding box center [329, 354] width 45 height 16
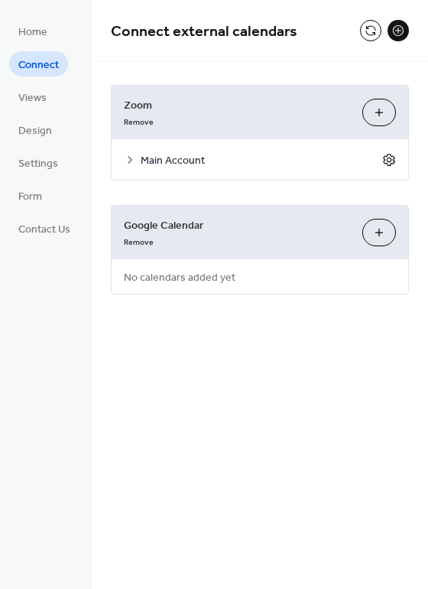
click at [389, 161] on icon at bounding box center [389, 159] width 5 height 5
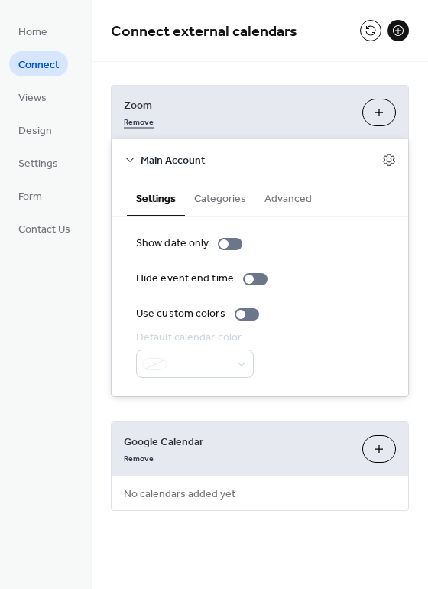
click at [145, 123] on link "Remove" at bounding box center [139, 120] width 30 height 16
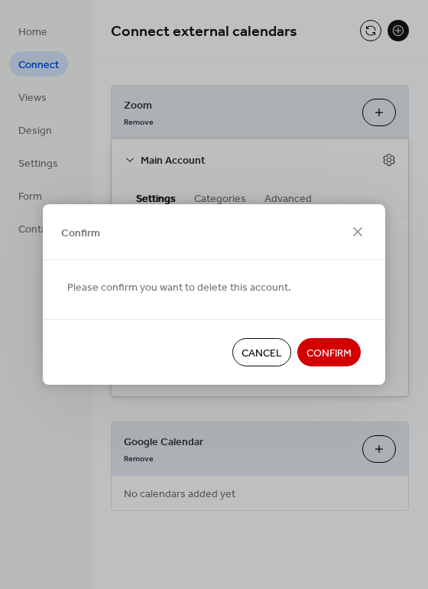
click at [327, 346] on span "Confirm" at bounding box center [329, 354] width 45 height 16
